Goal: Information Seeking & Learning: Find specific fact

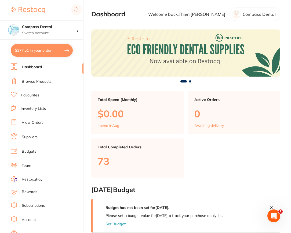
click at [37, 84] on link "Browse Products" at bounding box center [37, 81] width 30 height 5
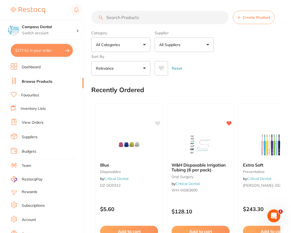
click at [144, 18] on input "search" at bounding box center [159, 17] width 137 height 13
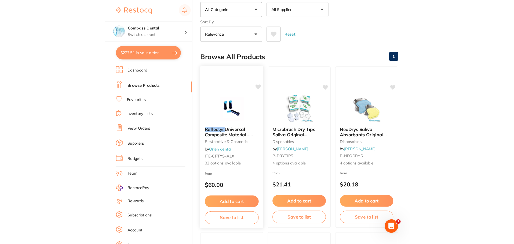
scroll to position [80, 0]
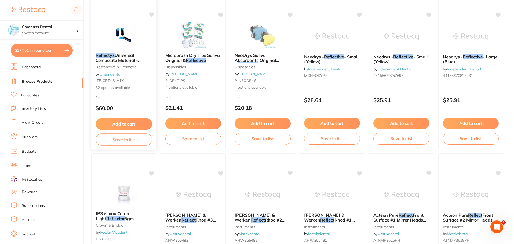
click at [114, 76] on link "Orien dental" at bounding box center [110, 74] width 21 height 5
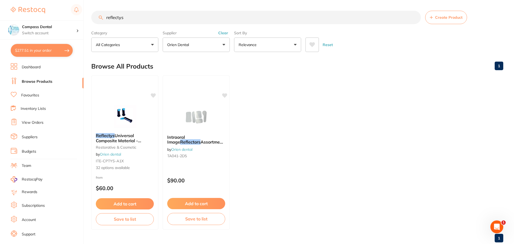
click at [123, 205] on button "Add to cart" at bounding box center [125, 204] width 58 height 11
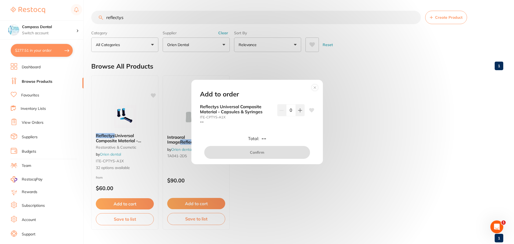
click at [317, 87] on circle at bounding box center [314, 88] width 6 height 6
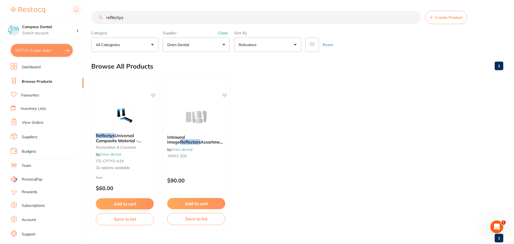
click at [134, 18] on input "reflectys" at bounding box center [255, 17] width 329 height 13
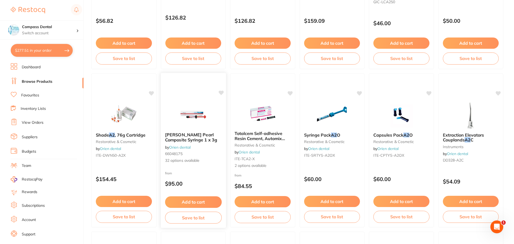
scroll to position [322, 0]
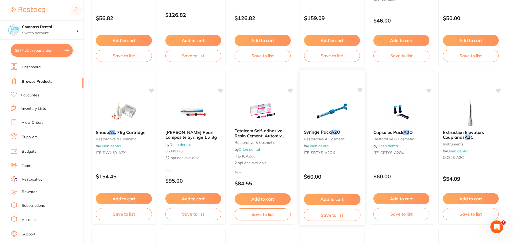
click at [332, 121] on img at bounding box center [331, 111] width 35 height 27
click at [315, 133] on span "Syringe Pack" at bounding box center [317, 132] width 27 height 5
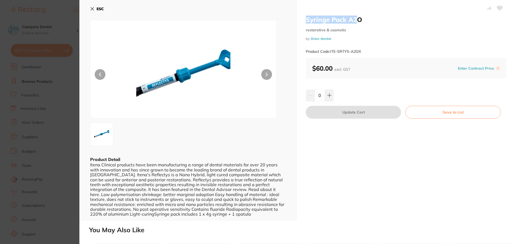
drag, startPoint x: 356, startPoint y: 19, endPoint x: 302, endPoint y: 19, distance: 54.2
click at [302, 19] on div "Syringe Pack A2O restorative & cosmetic by Orien dental Product Code: ITE-SRTYS…" at bounding box center [406, 110] width 218 height 221
copy h2 "Syringe Pack A2"
drag, startPoint x: 363, startPoint y: 51, endPoint x: 331, endPoint y: 53, distance: 32.0
click at [331, 53] on div "Product Code: ITE-SRTYS-A2OX" at bounding box center [406, 51] width 201 height 13
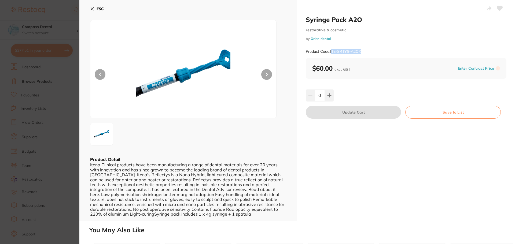
copy small "TE-SRTYS-A2OX"
drag, startPoint x: 91, startPoint y: 8, endPoint x: 94, endPoint y: 8, distance: 3.0
click at [91, 8] on icon at bounding box center [92, 9] width 4 height 4
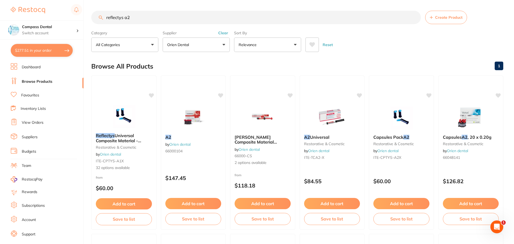
drag, startPoint x: 172, startPoint y: 16, endPoint x: 94, endPoint y: 17, distance: 78.1
click at [94, 17] on input "reflectys a2" at bounding box center [255, 17] width 329 height 13
paste input "TE-SRTYS-A2OX"
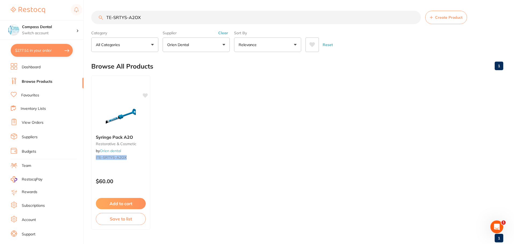
click at [105, 18] on input "TE-SRTYS-A2OX" at bounding box center [255, 17] width 329 height 13
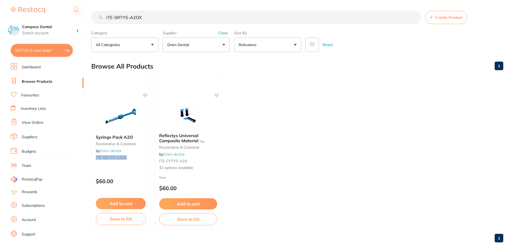
click at [139, 16] on input "iTE-SRTYS-A2OX" at bounding box center [255, 17] width 329 height 13
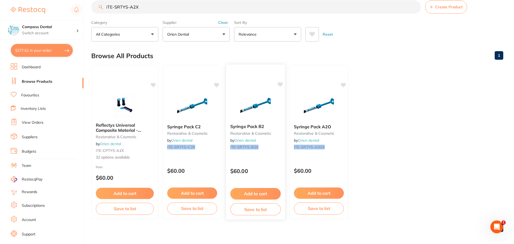
scroll to position [13, 0]
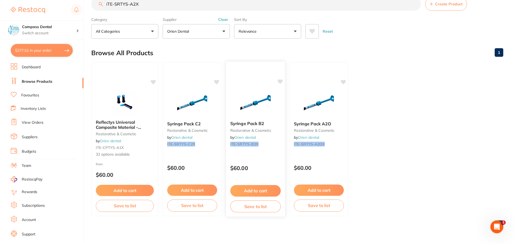
type input "iTE-SRTYS-A2X"
click at [248, 101] on img at bounding box center [255, 103] width 35 height 27
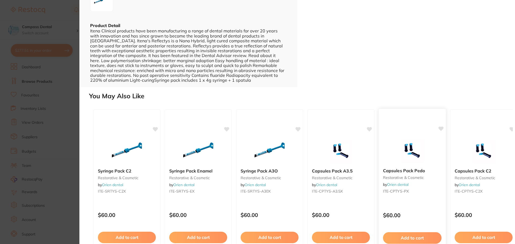
scroll to position [160, 0]
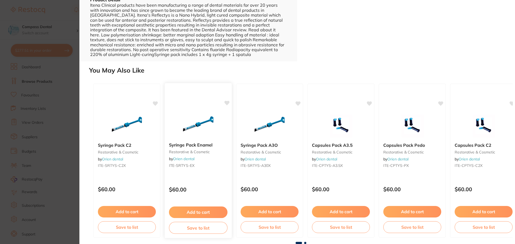
click at [202, 146] on b "Syringe Pack Enamel" at bounding box center [198, 145] width 58 height 5
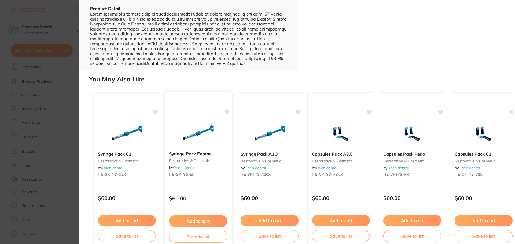
scroll to position [160, 0]
